Goal: Information Seeking & Learning: Find specific fact

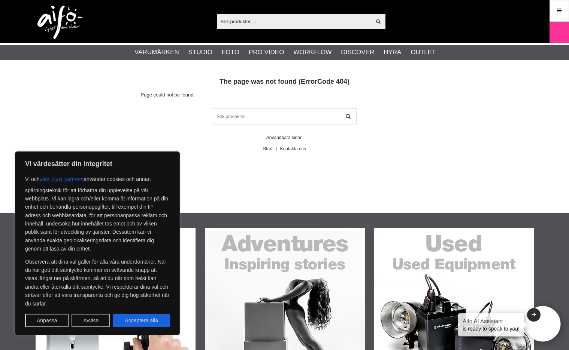
click at [235, 19] on input "text" at bounding box center [294, 21] width 155 height 11
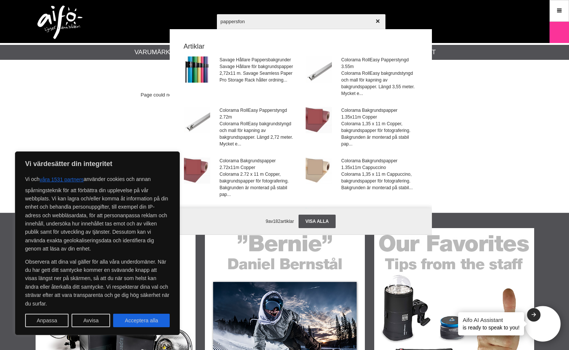
type input "pappersfond"
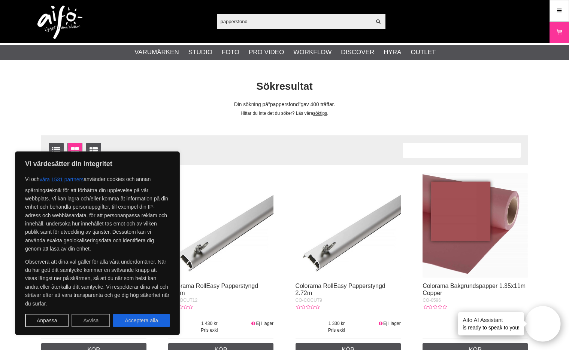
click at [97, 316] on button "Avvisa" at bounding box center [91, 320] width 39 height 13
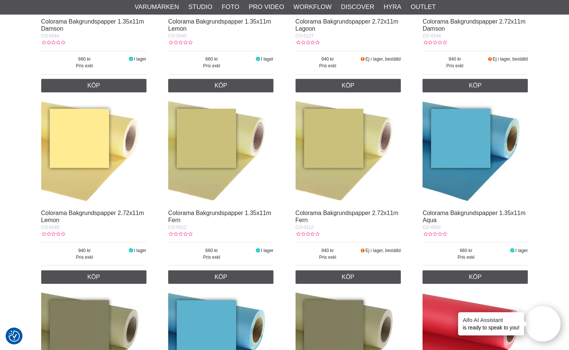
scroll to position [668, 0]
